Goal: Task Accomplishment & Management: Use online tool/utility

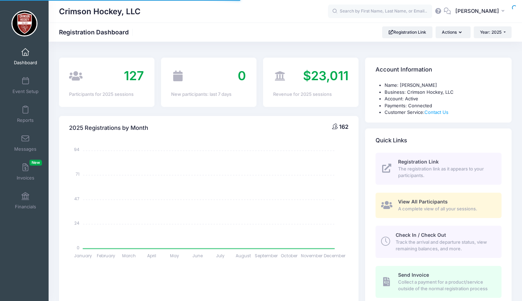
select select
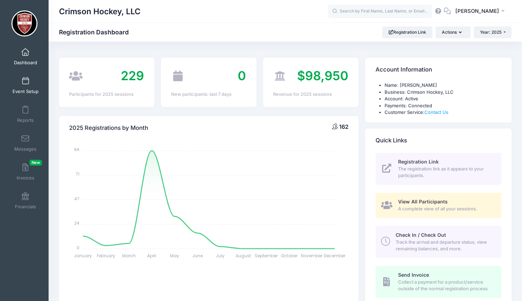
click at [25, 81] on span at bounding box center [25, 81] width 0 height 8
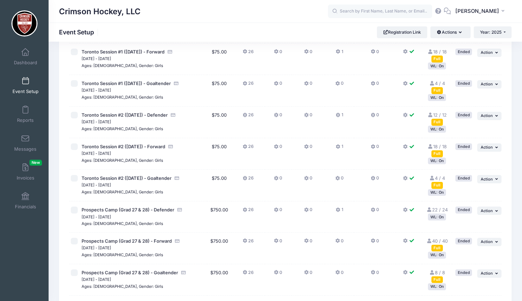
scroll to position [416, 0]
